Goal: Information Seeking & Learning: Learn about a topic

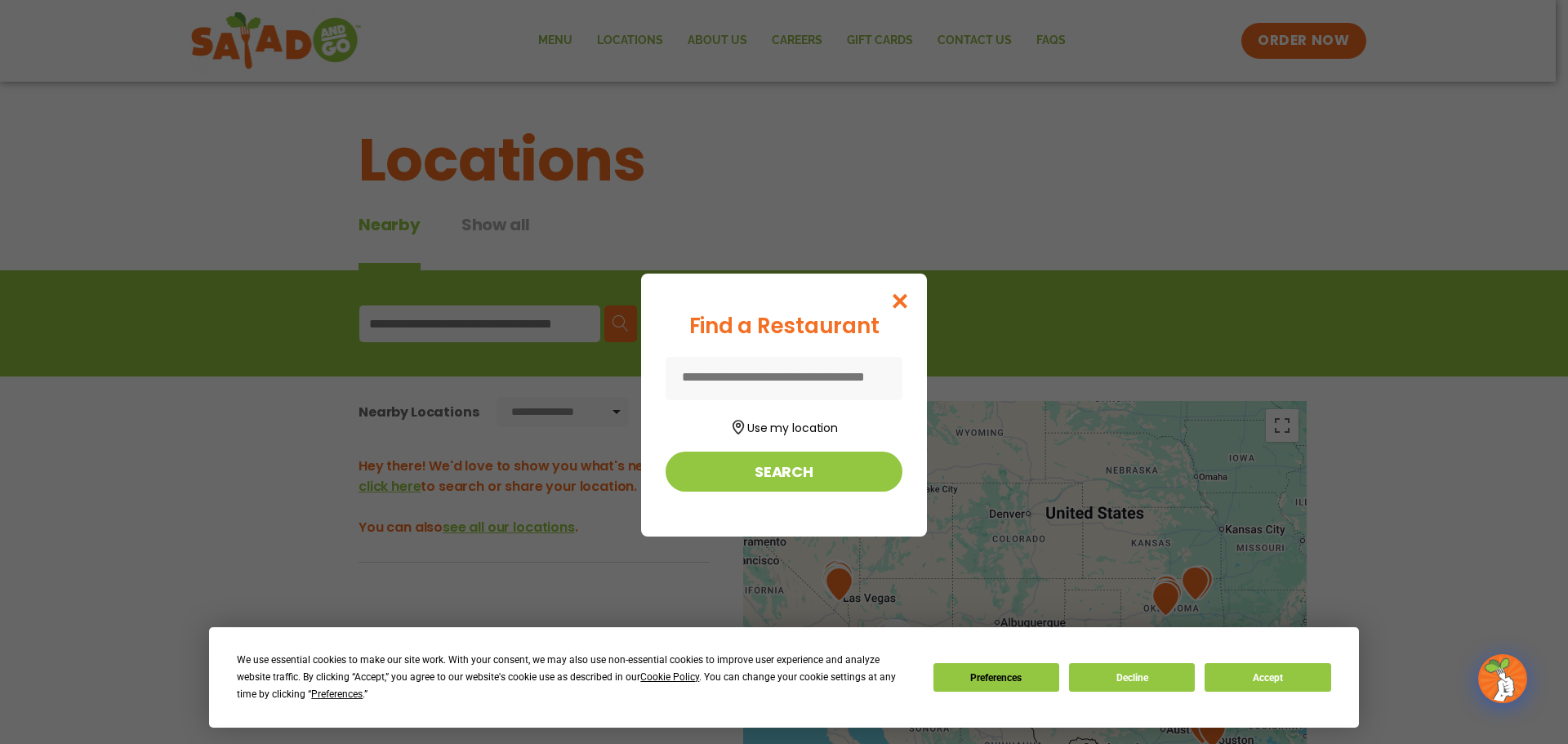
click at [820, 381] on input at bounding box center [784, 378] width 237 height 44
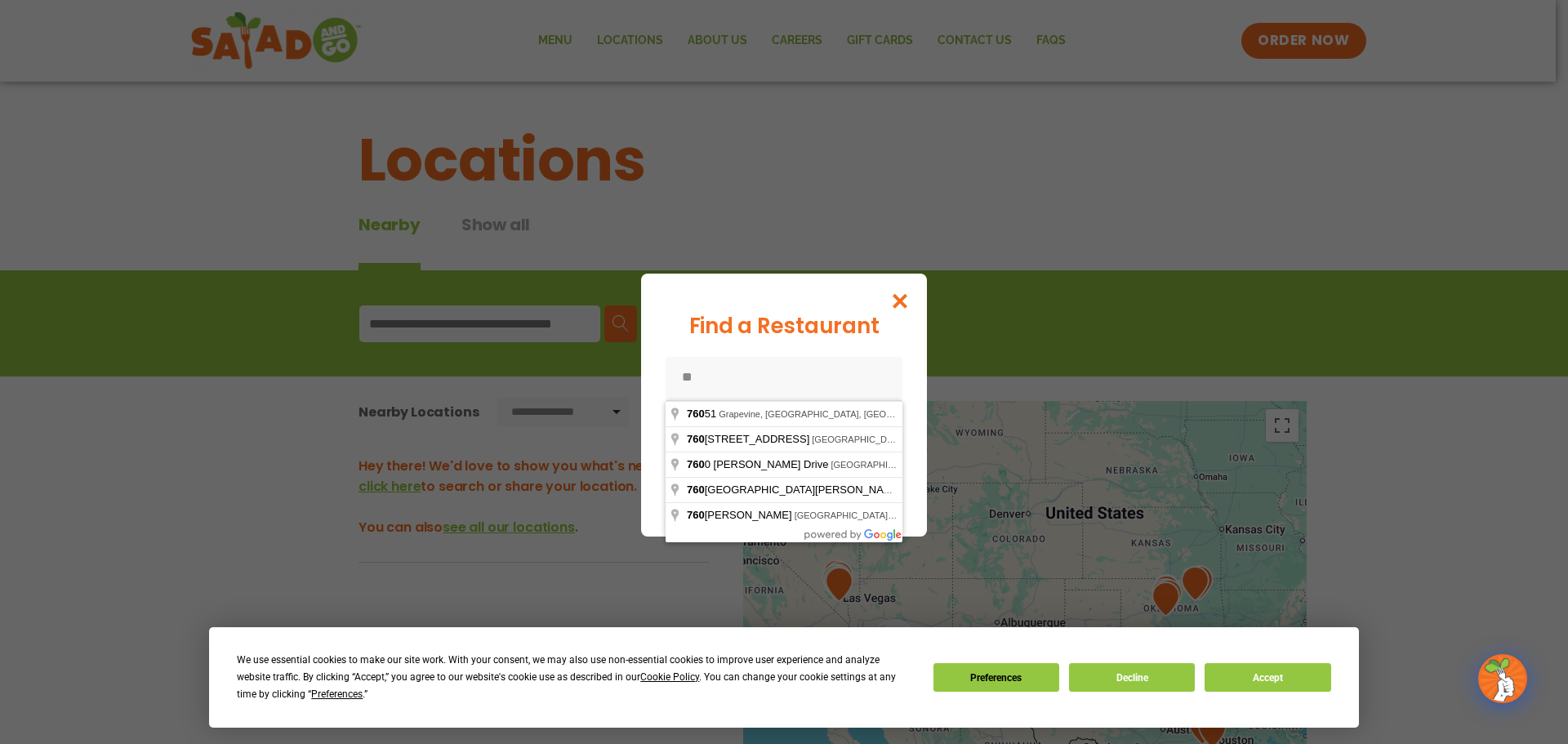
type input "*"
type input "**********"
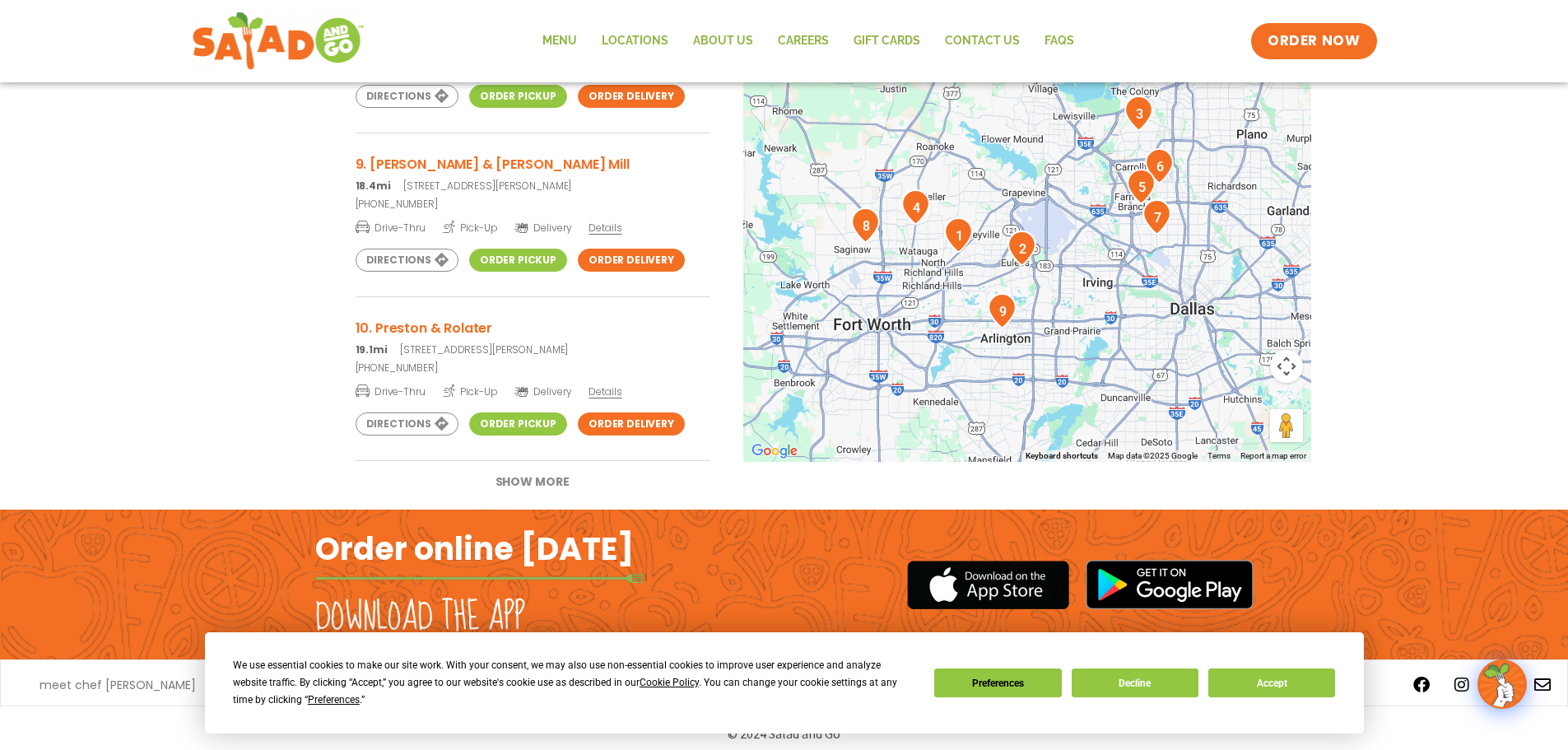
scroll to position [494, 0]
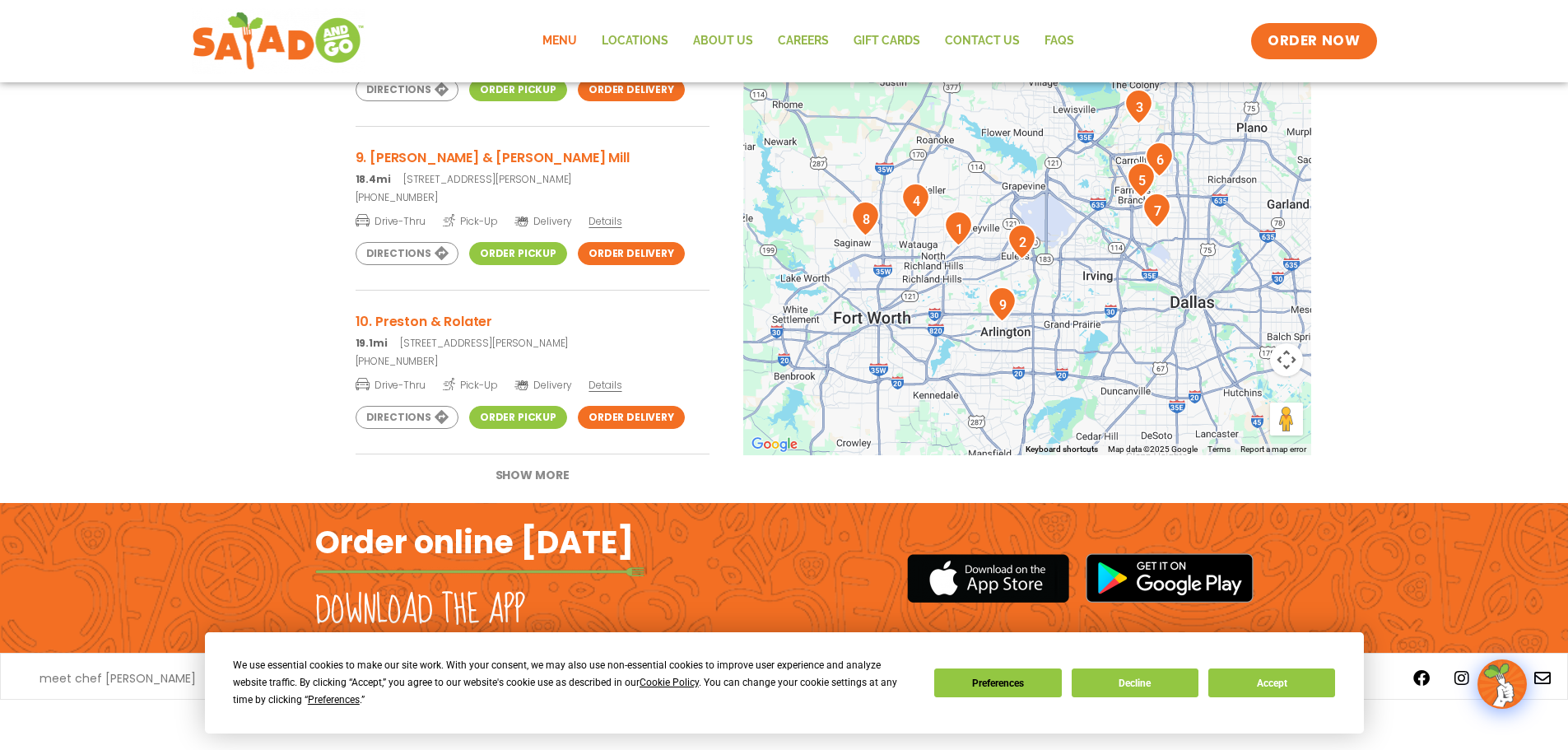
click at [553, 29] on link "Menu" at bounding box center [560, 41] width 59 height 38
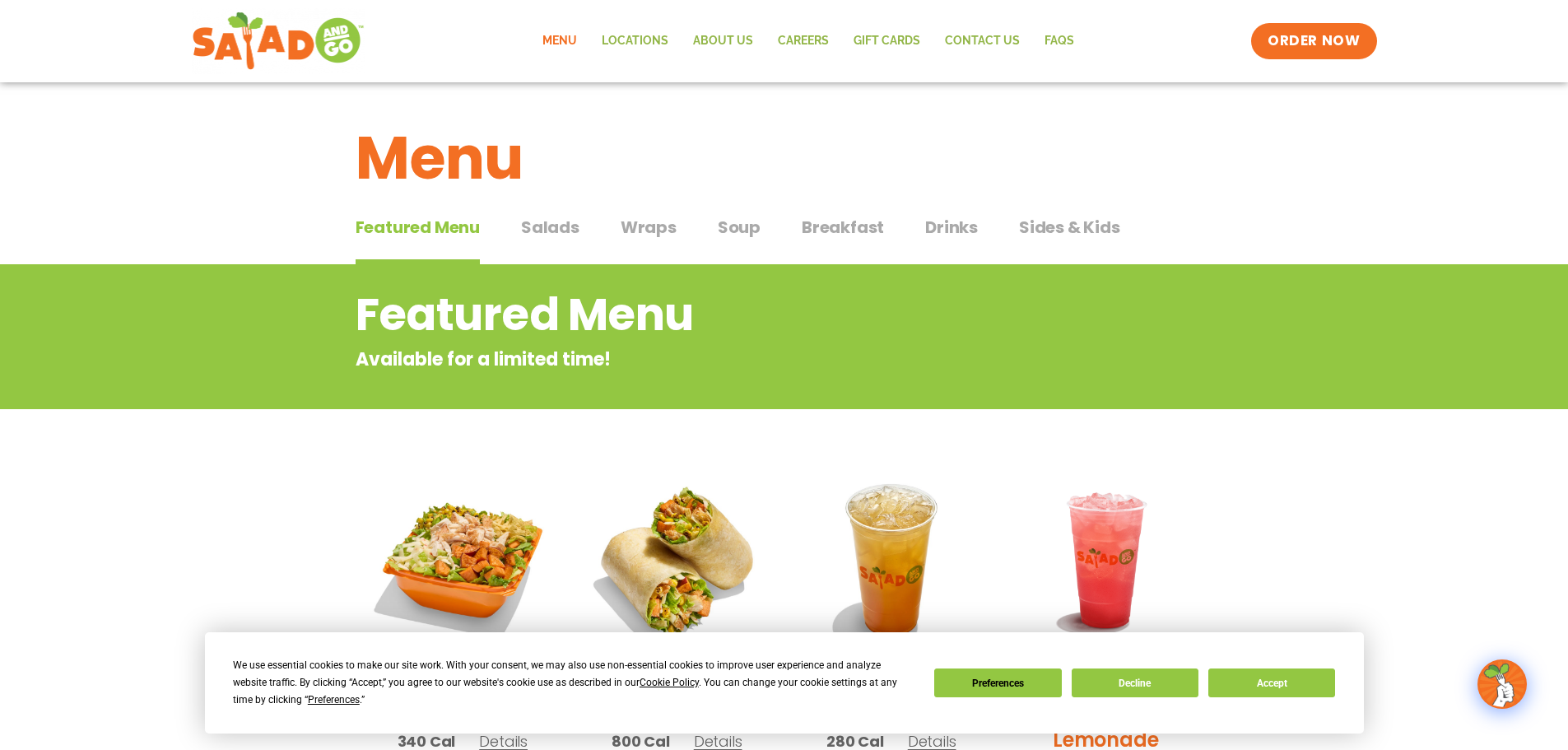
click at [748, 226] on span "Soup" at bounding box center [739, 226] width 43 height 24
